Goal: Information Seeking & Learning: Find specific page/section

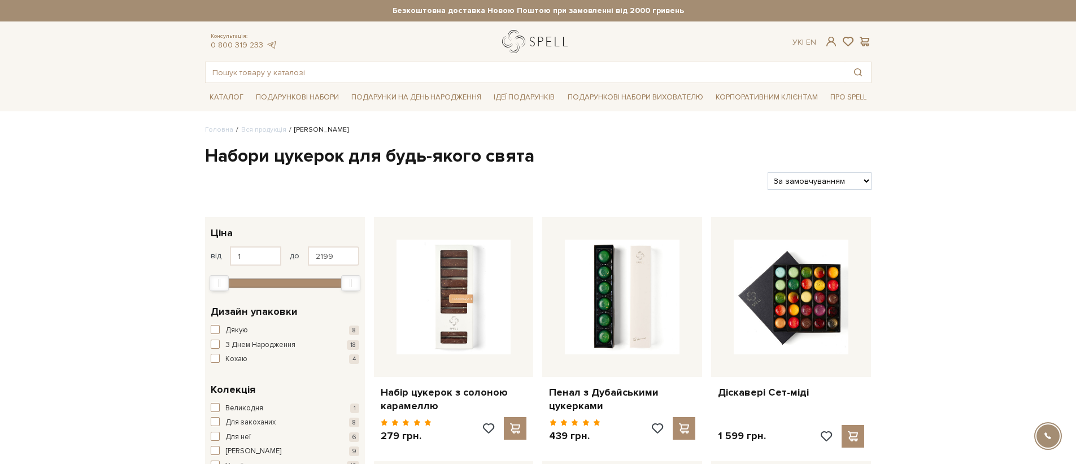
click at [532, 49] on link "logo" at bounding box center [537, 41] width 71 height 23
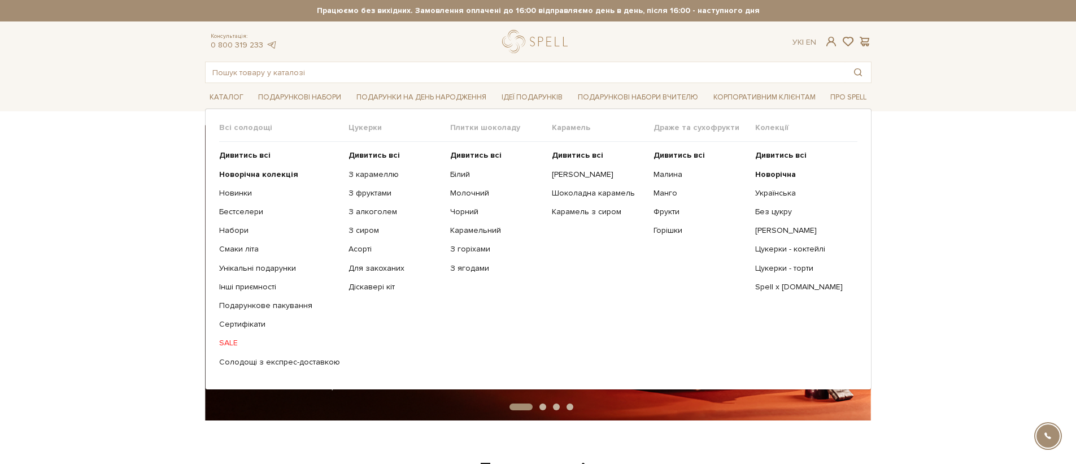
click at [233, 346] on link "SALE" at bounding box center [279, 343] width 121 height 10
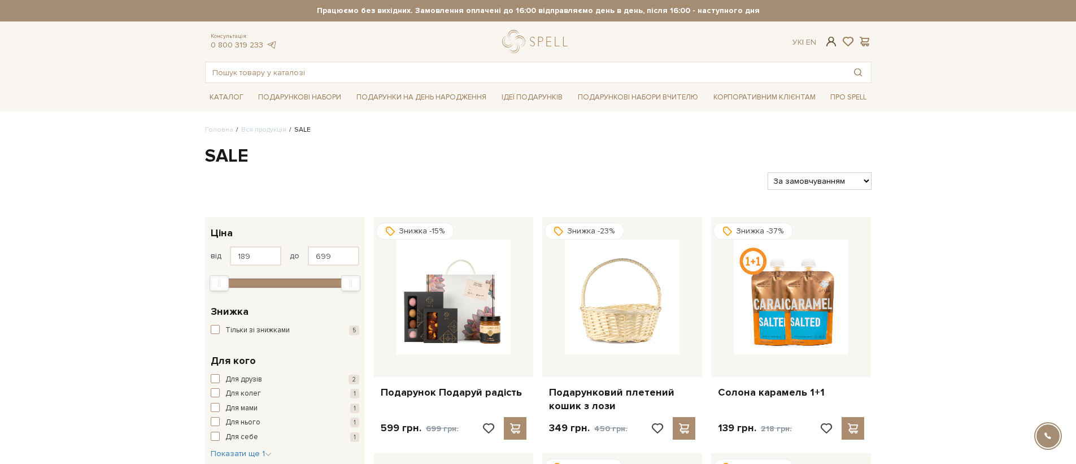
click at [830, 44] on span at bounding box center [831, 42] width 14 height 12
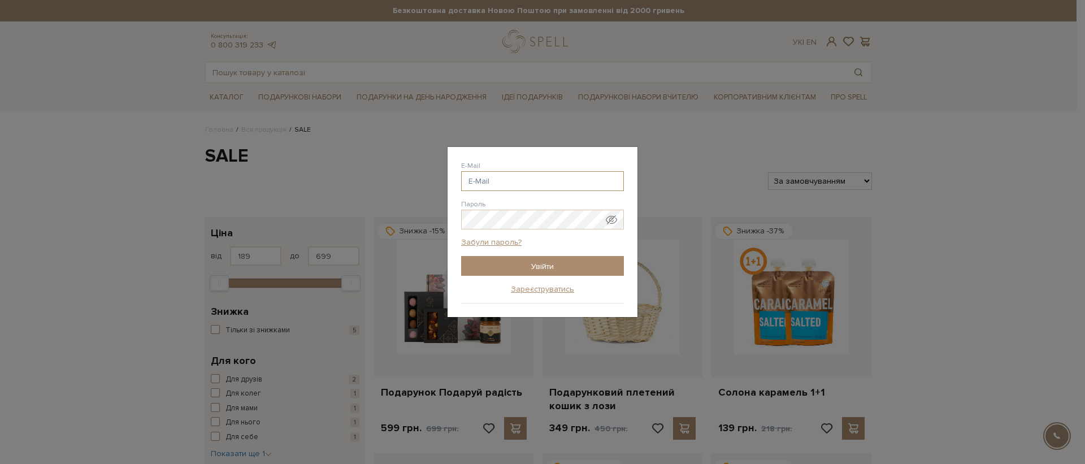
click at [536, 188] on input "E-Mail" at bounding box center [542, 181] width 163 height 20
type input "nickolay.malyshev96@gmail.com"
click at [606, 221] on span "Показати пароль у вигляді звичайного тексту. Попередження: це відобразить ваш п…" at bounding box center [611, 219] width 11 height 11
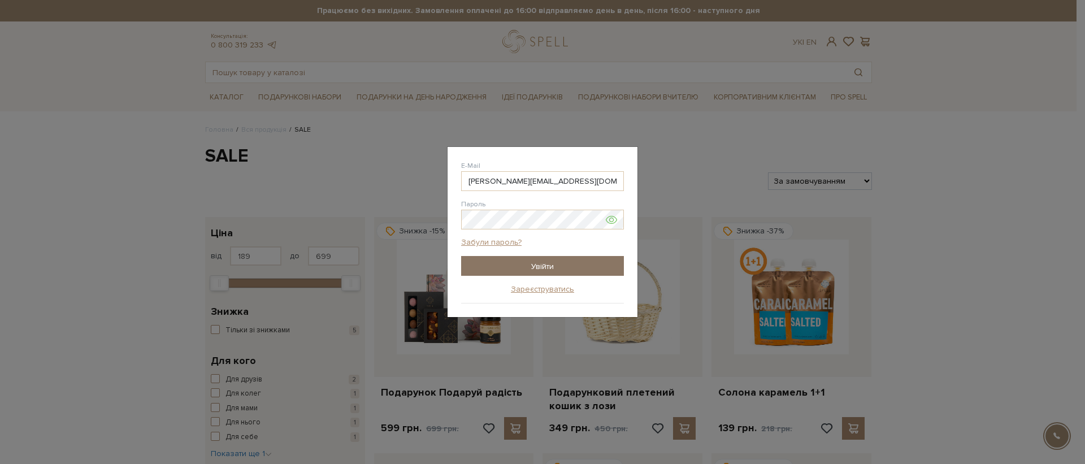
click at [543, 272] on input "Увійти" at bounding box center [542, 266] width 163 height 20
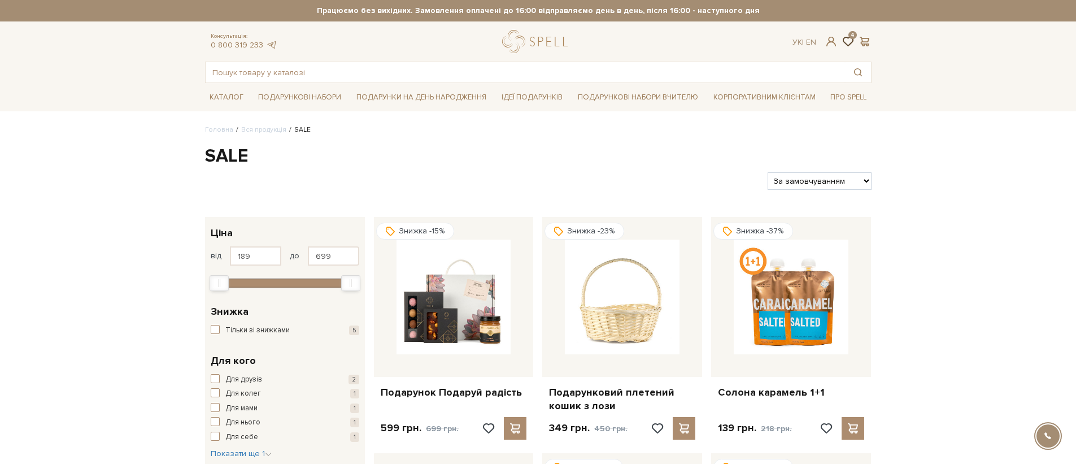
click at [842, 45] on span at bounding box center [848, 42] width 14 height 12
click at [836, 44] on span at bounding box center [831, 42] width 14 height 12
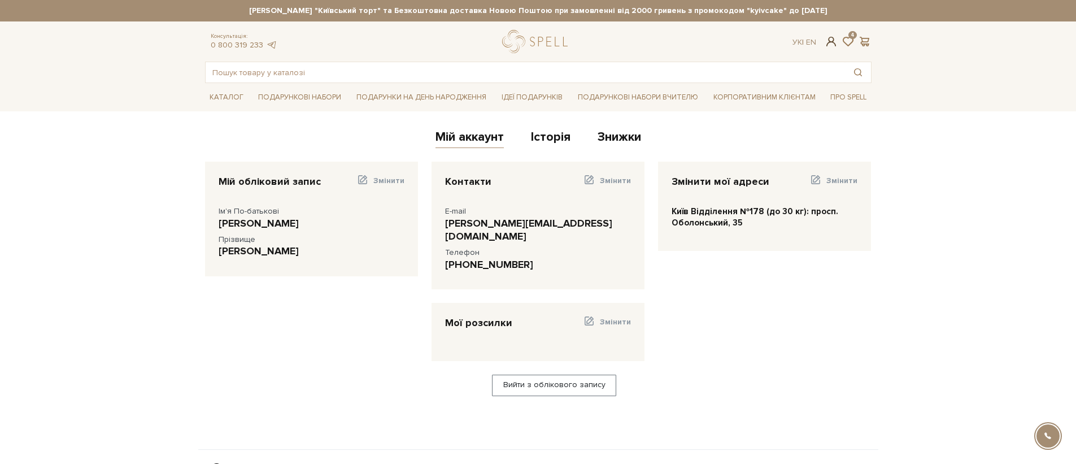
click at [824, 44] on span at bounding box center [831, 42] width 14 height 12
click at [567, 141] on link "Історія" at bounding box center [551, 138] width 40 height 19
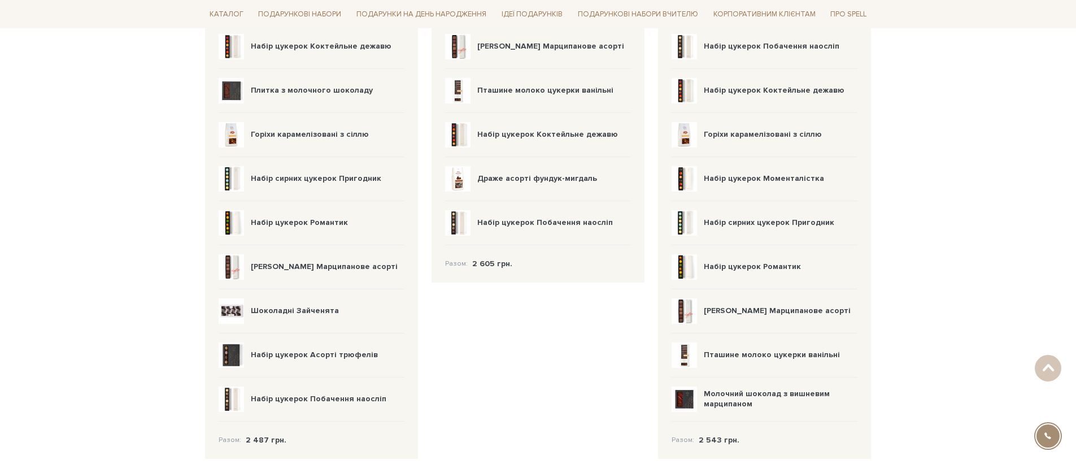
scroll to position [123, 0]
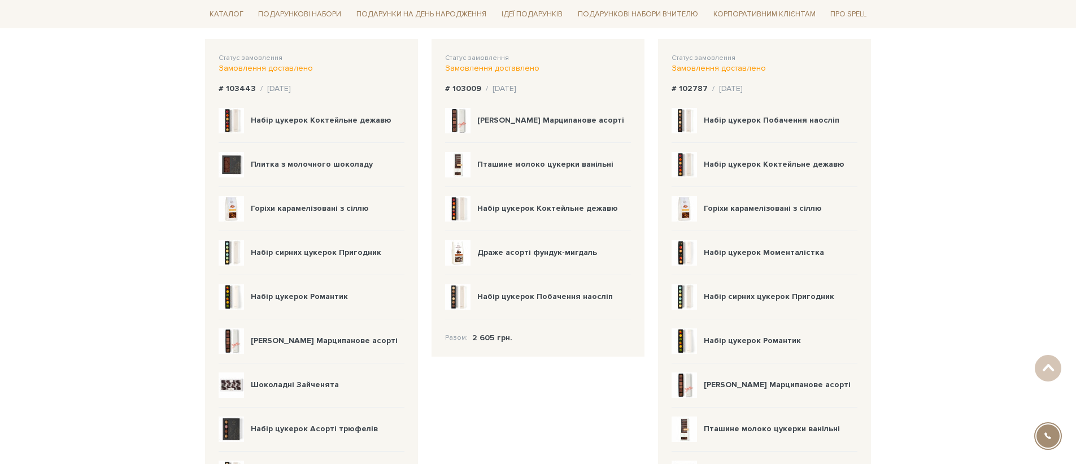
click at [234, 129] on img at bounding box center [231, 120] width 25 height 25
click at [241, 254] on img at bounding box center [231, 252] width 25 height 25
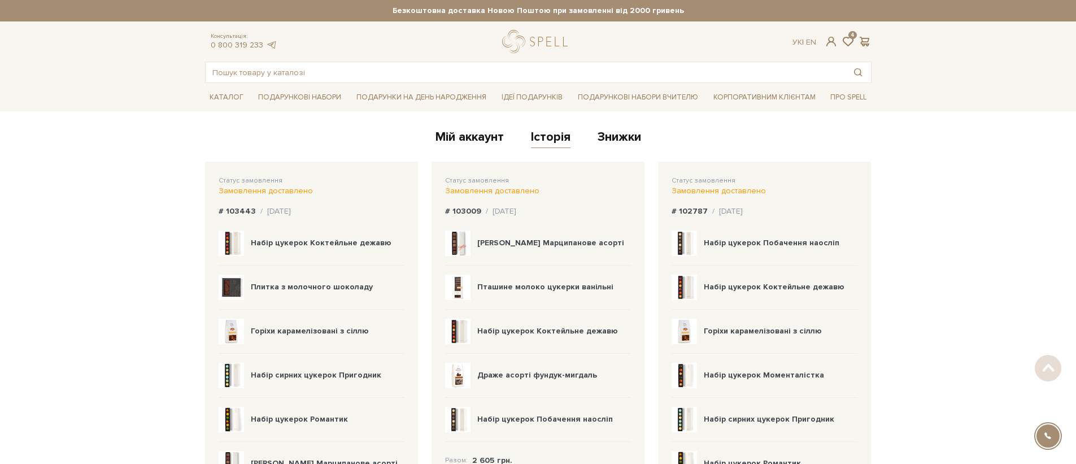
scroll to position [7, 0]
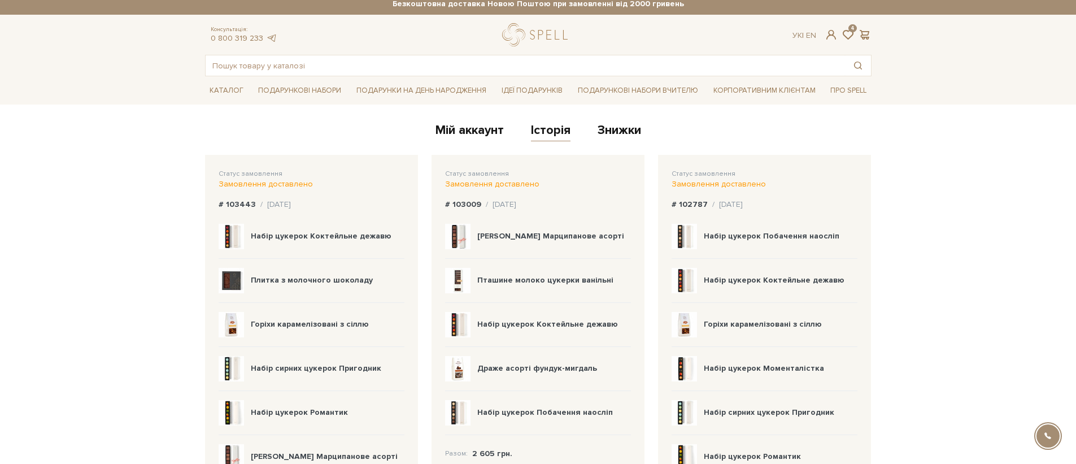
click at [506, 410] on b "Набір цукерок Побачення наосліп" at bounding box center [545, 412] width 136 height 10
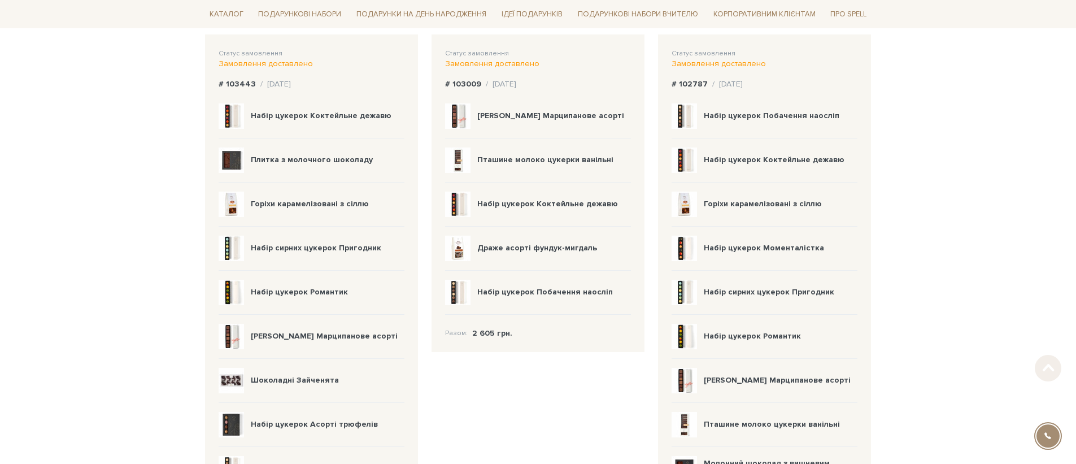
scroll to position [69, 0]
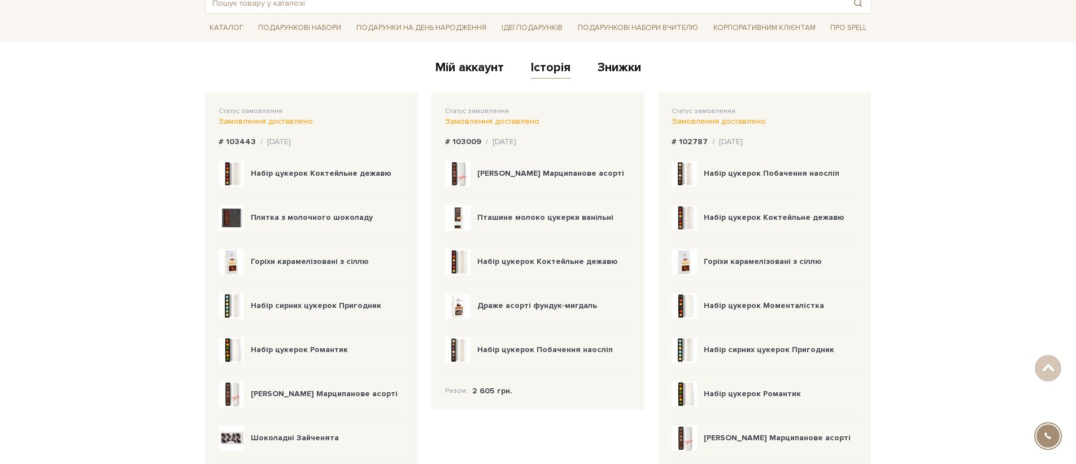
click at [516, 220] on b "Пташине молоко цукерки ванільні" at bounding box center [545, 217] width 136 height 10
copy div "Пташине молоко цукерки ванільні"
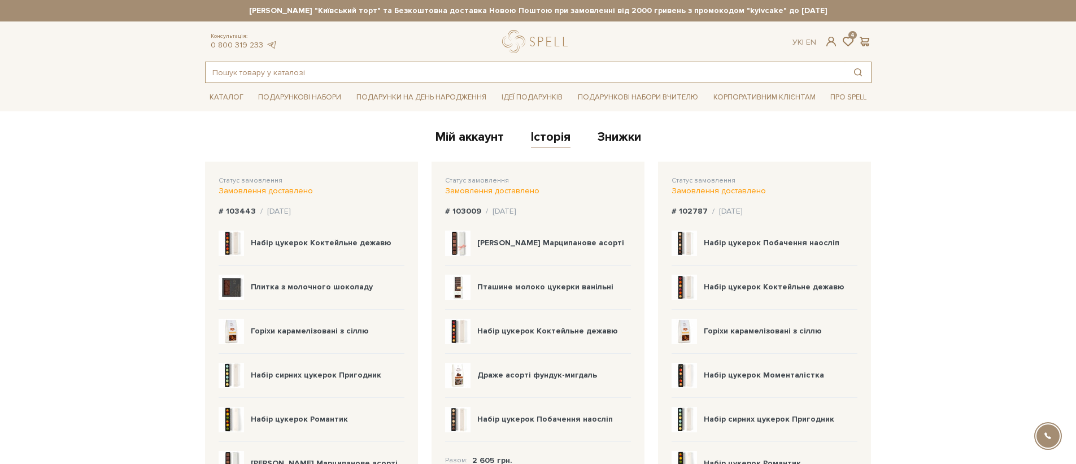
paste input "Пташине молоко цукерки ванільні"
type input "Пташине молоко цукерки ванільні"
click at [854, 74] on button "Пошук товару у каталозі" at bounding box center [858, 72] width 26 height 20
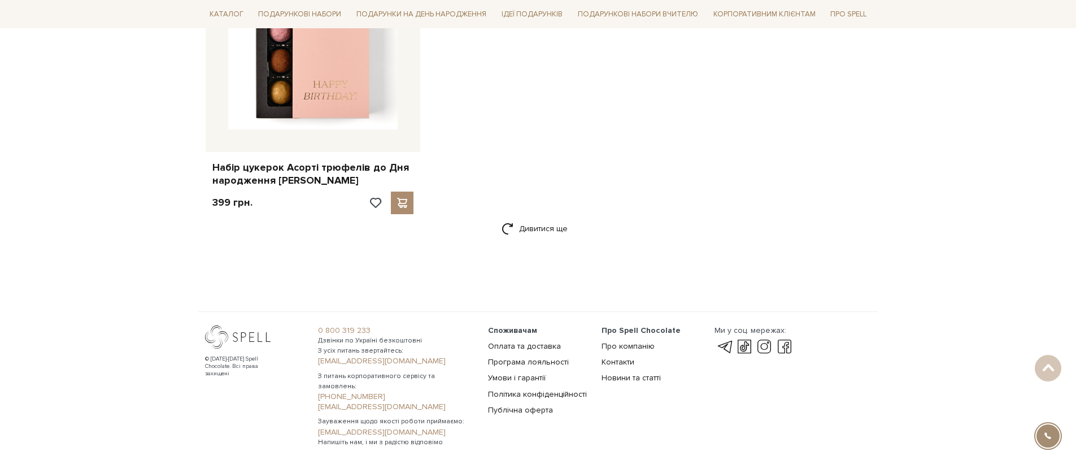
scroll to position [1806, 0]
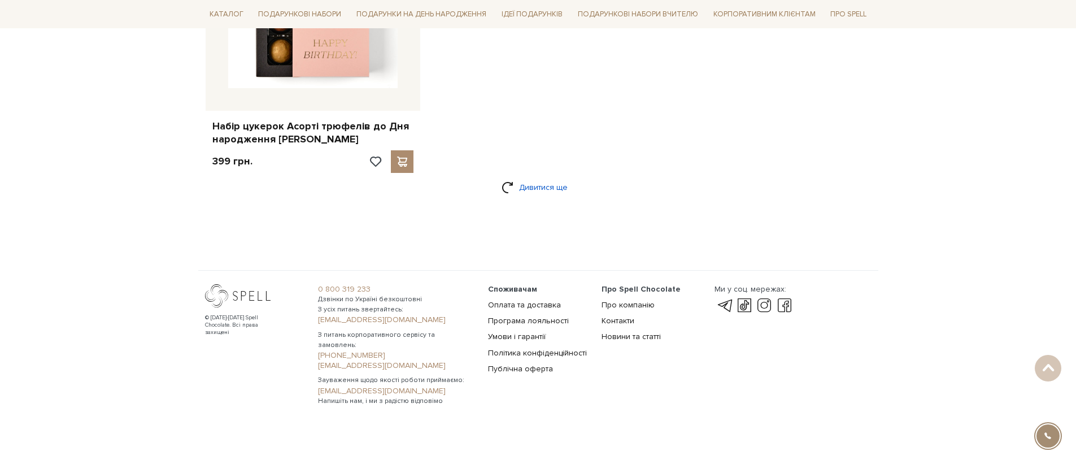
click at [551, 195] on link "Дивитися ще" at bounding box center [538, 187] width 73 height 20
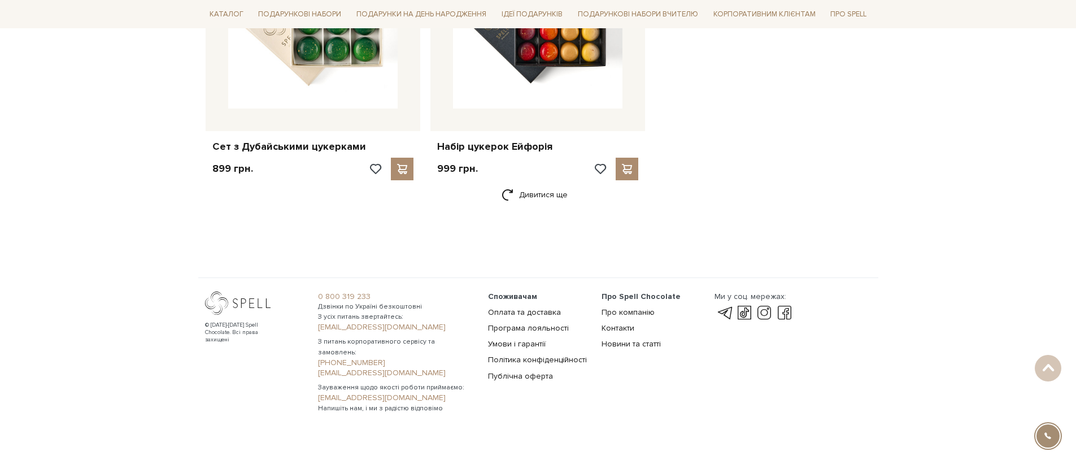
click at [542, 208] on div "Дивитися ще" at bounding box center [538, 201] width 667 height 33
click at [542, 201] on link "Дивитися ще" at bounding box center [538, 195] width 73 height 20
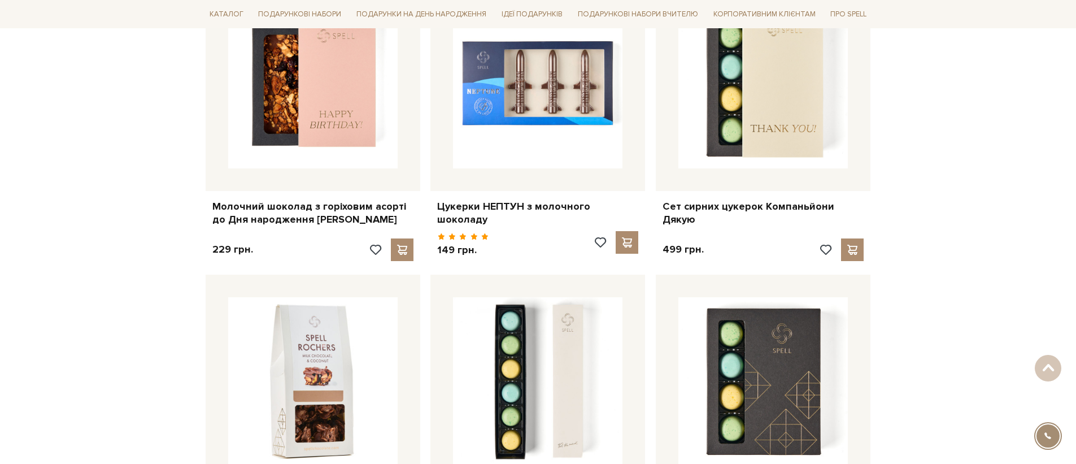
scroll to position [4717, 0]
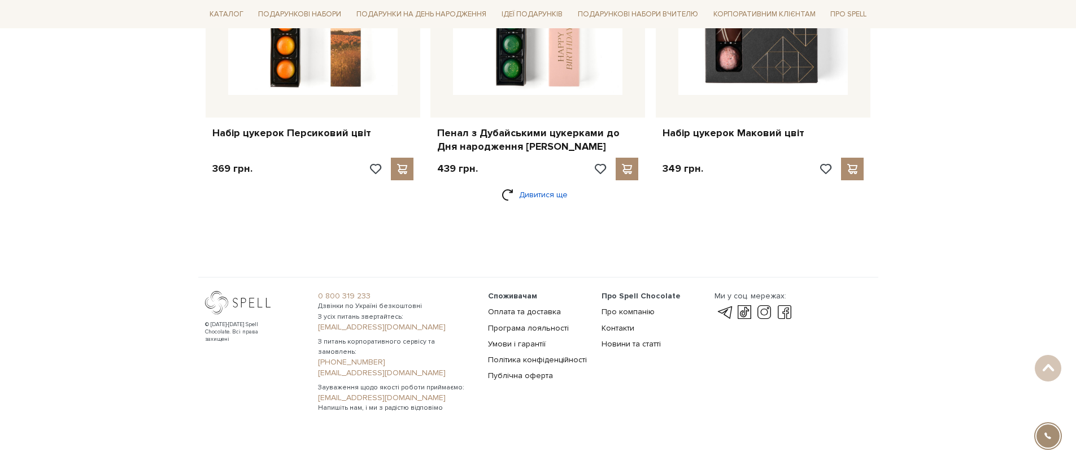
click at [542, 201] on div "Дивитися ще" at bounding box center [538, 201] width 667 height 33
click at [546, 192] on link "Дивитися ще" at bounding box center [538, 195] width 73 height 20
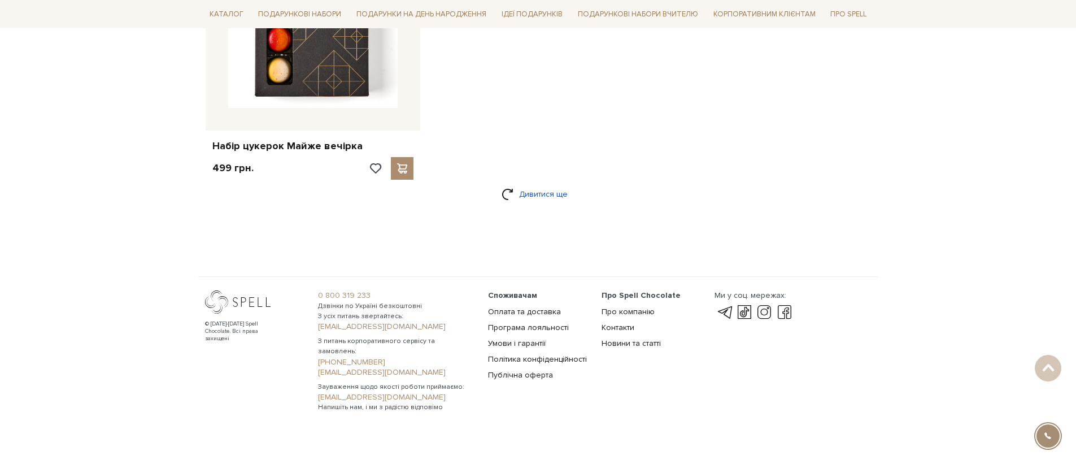
click at [546, 189] on link "Дивитися ще" at bounding box center [538, 194] width 73 height 20
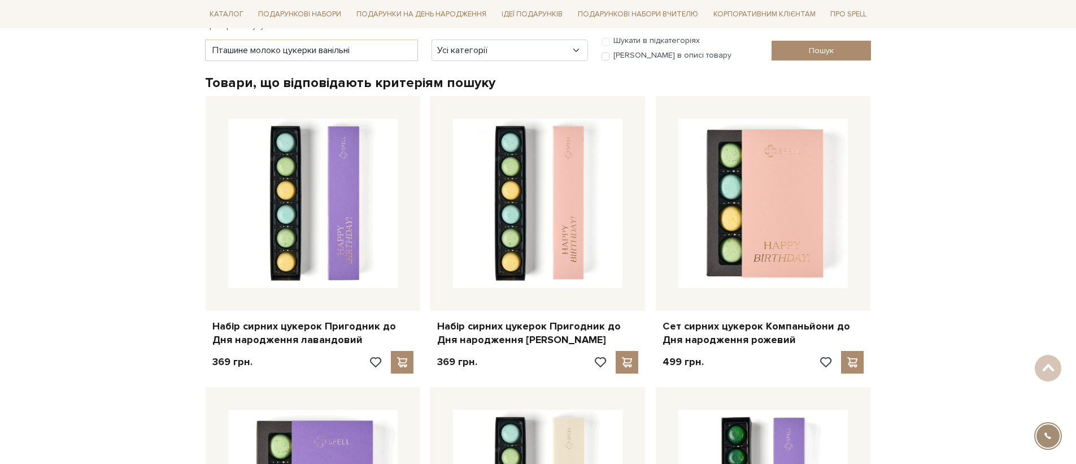
scroll to position [0, 0]
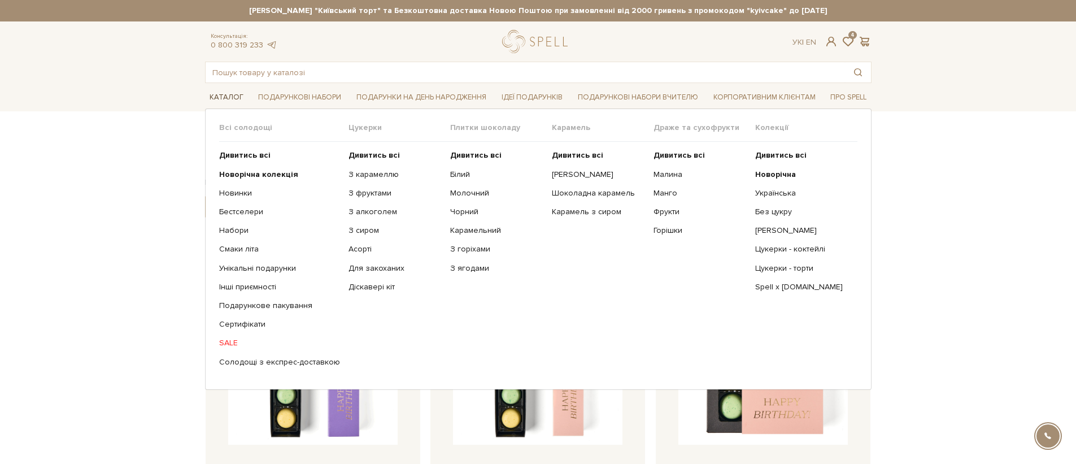
click at [208, 99] on link "Каталог" at bounding box center [226, 98] width 43 height 18
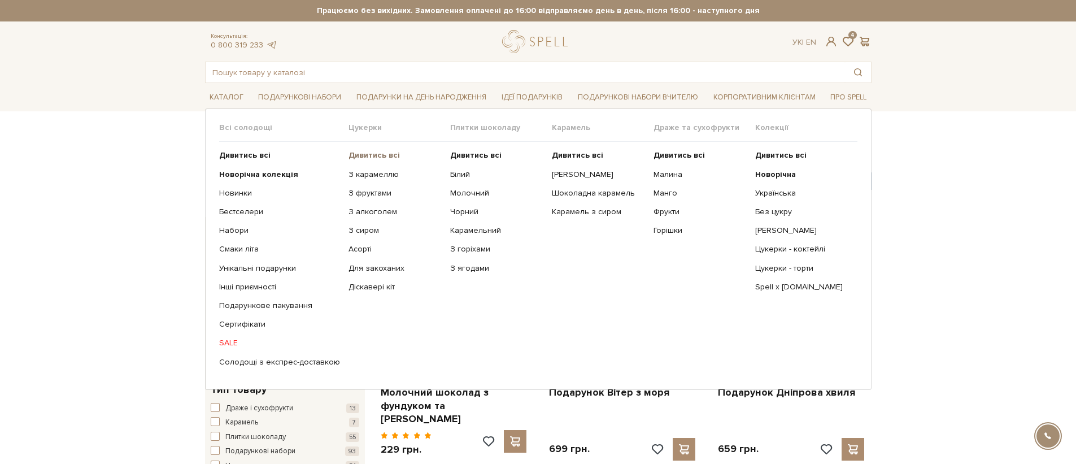
click at [349, 152] on b "Дивитись всі" at bounding box center [374, 155] width 51 height 10
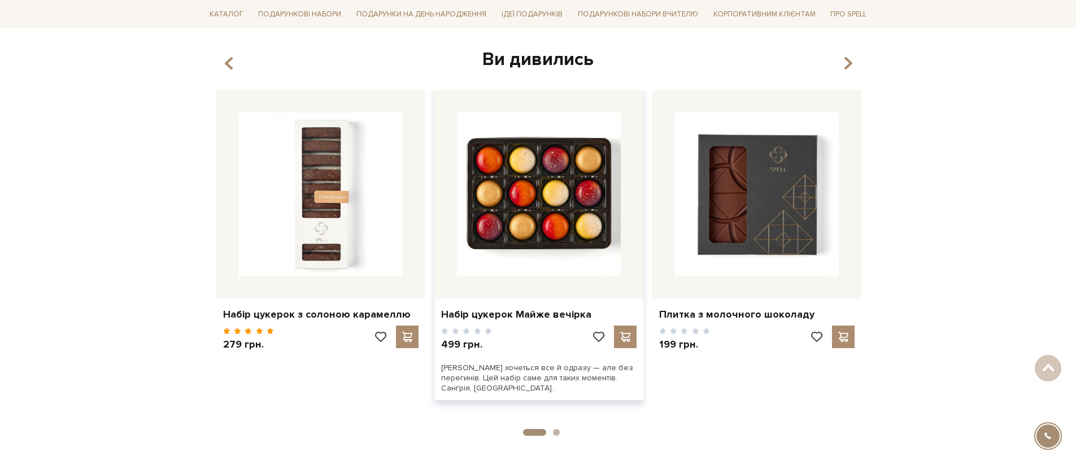
scroll to position [1610, 0]
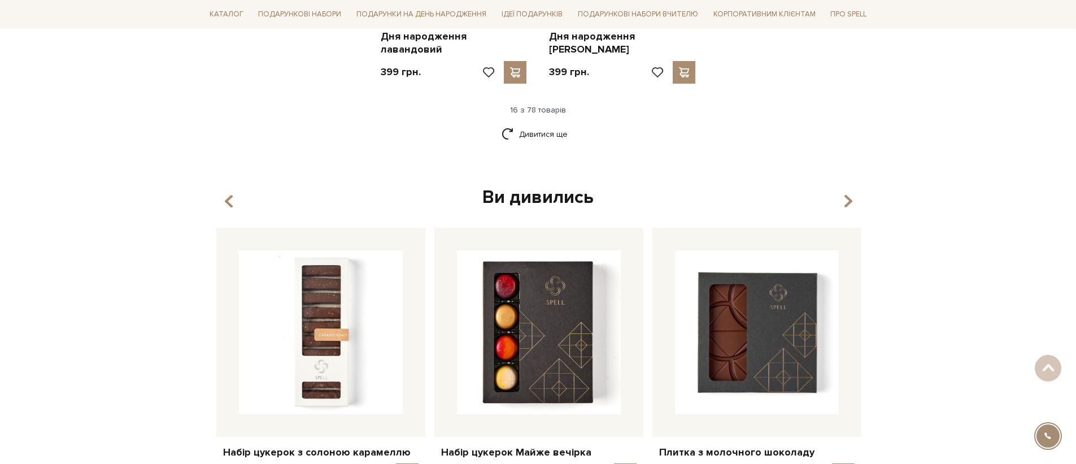
click at [545, 140] on div "Дивитися ще" at bounding box center [539, 140] width 676 height 33
click at [544, 127] on link "Дивитися ще" at bounding box center [538, 134] width 73 height 20
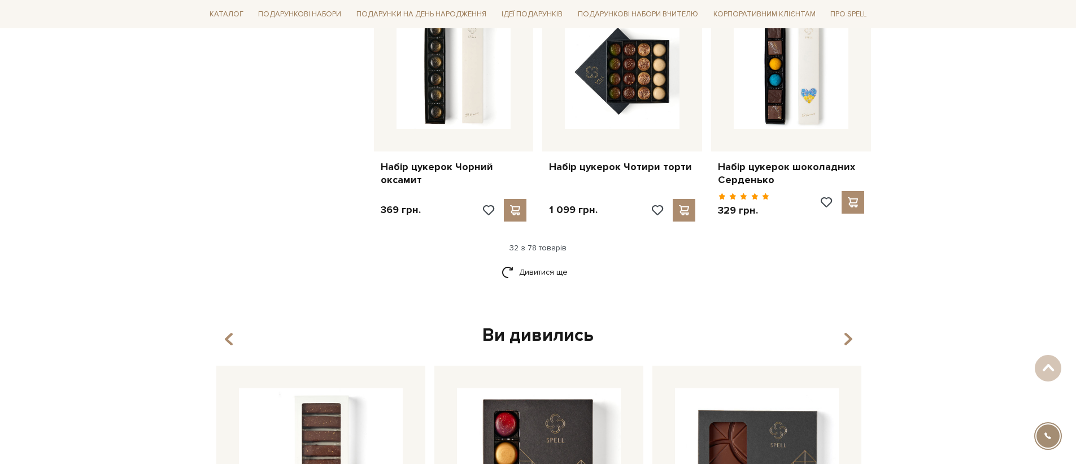
scroll to position [2694, 0]
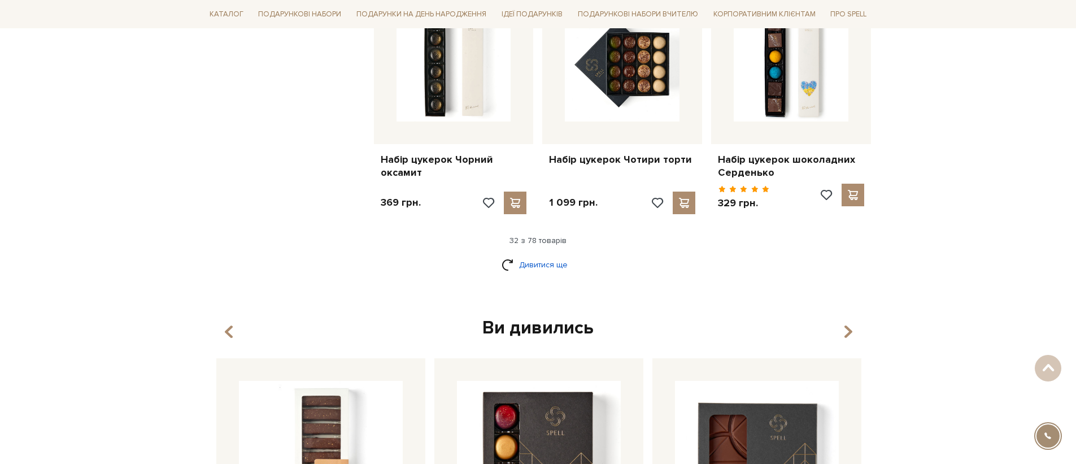
click at [528, 255] on link "Дивитися ще" at bounding box center [538, 265] width 73 height 20
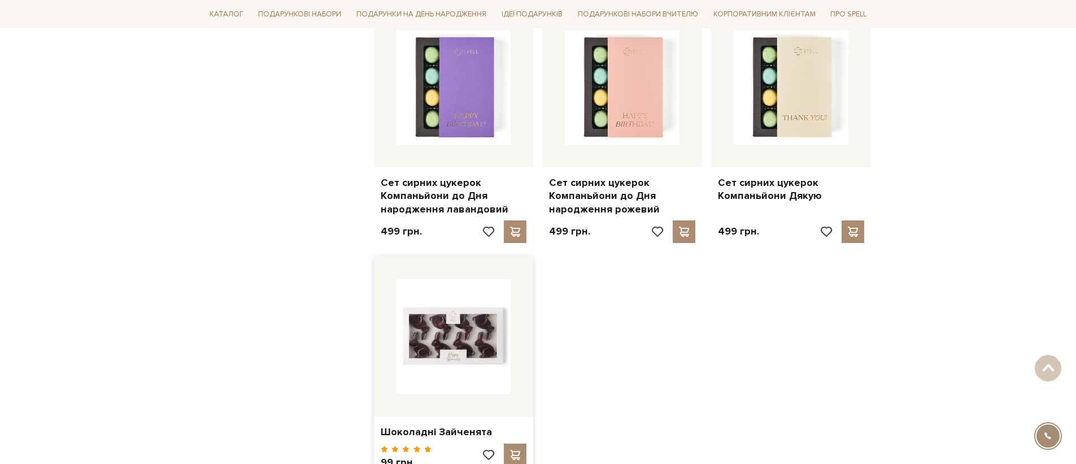
scroll to position [4148, 0]
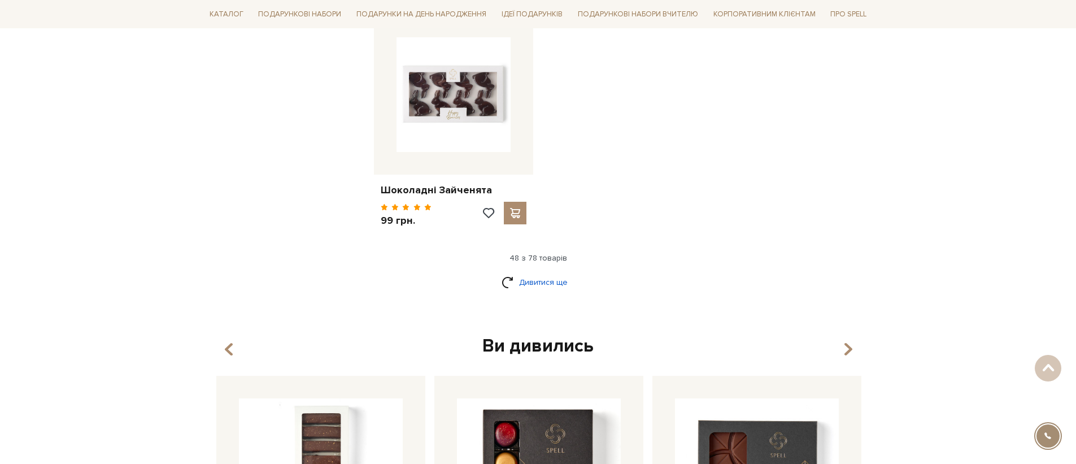
click at [534, 272] on link "Дивитися ще" at bounding box center [538, 282] width 73 height 20
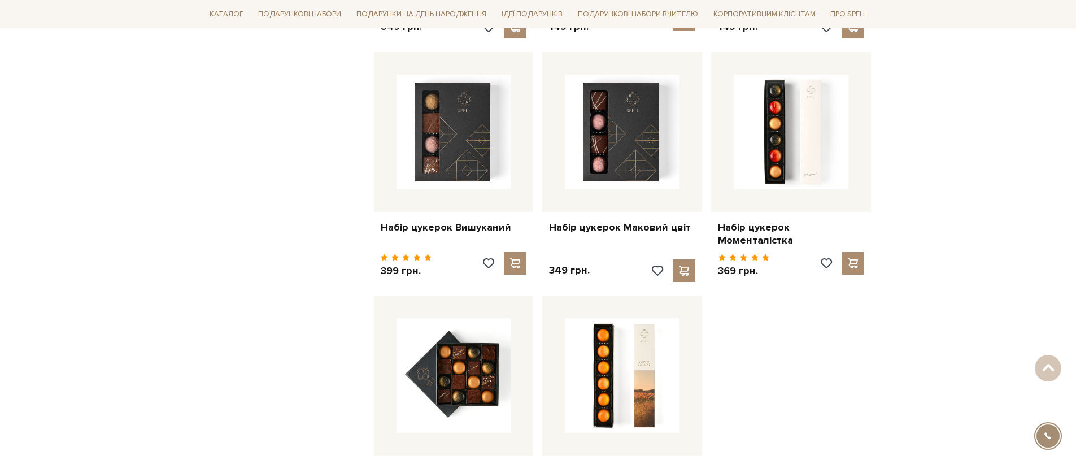
scroll to position [5343, 0]
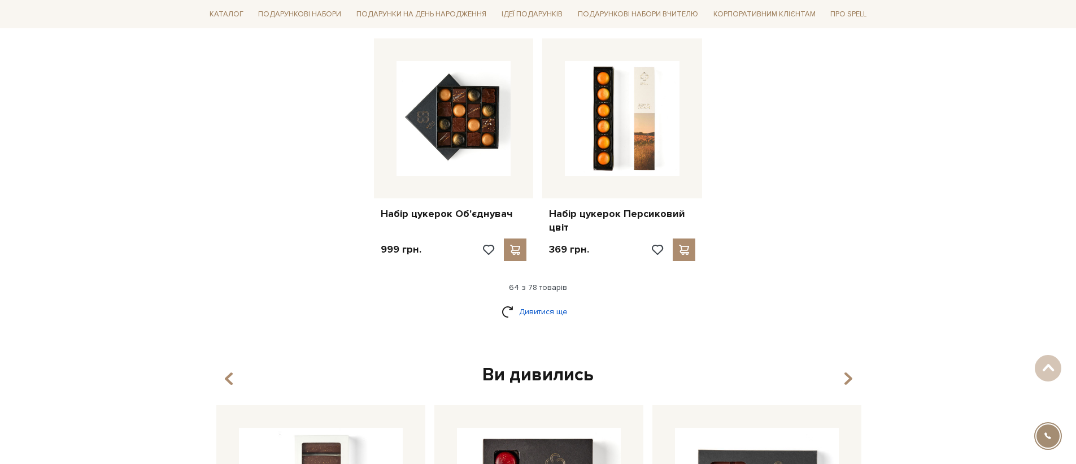
click at [528, 302] on link "Дивитися ще" at bounding box center [538, 312] width 73 height 20
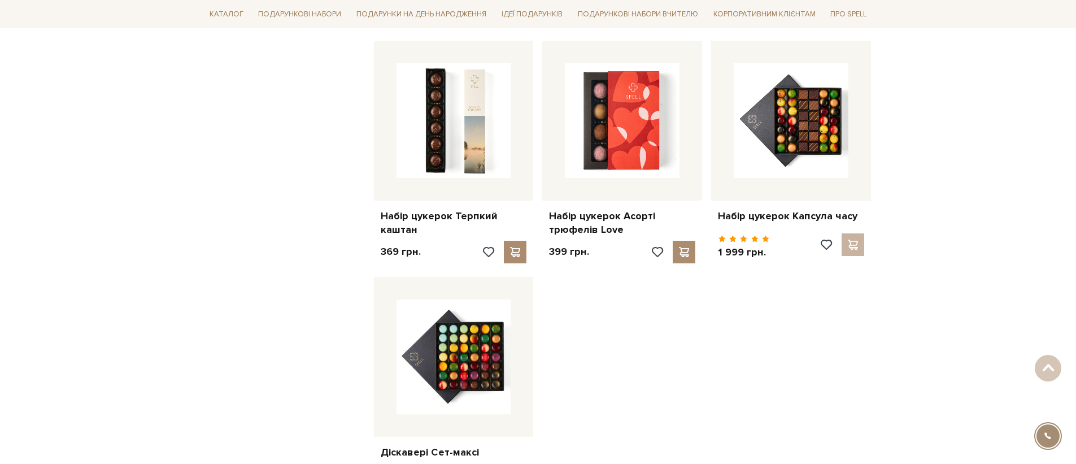
scroll to position [6291, 0]
